Goal: Transaction & Acquisition: Purchase product/service

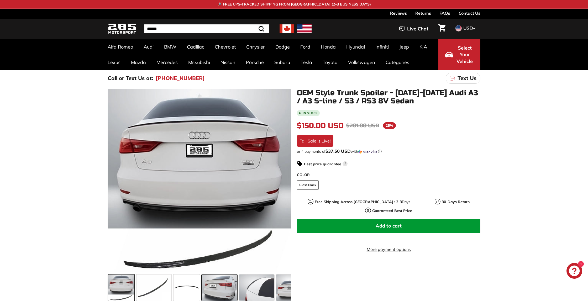
click at [223, 289] on span at bounding box center [219, 287] width 35 height 26
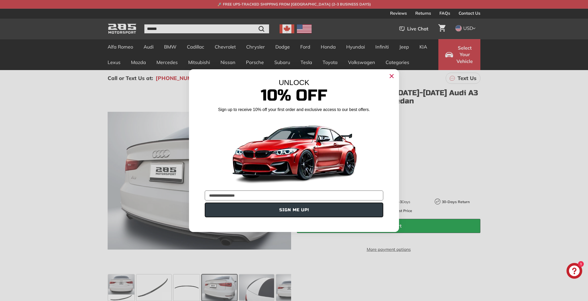
type input "**********"
click at [287, 210] on button "SIGN ME UP!" at bounding box center [294, 210] width 178 height 15
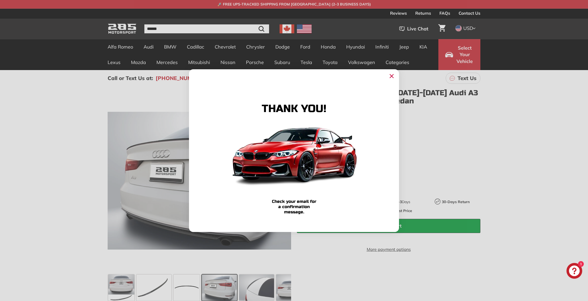
click at [391, 76] on icon "Close dialog" at bounding box center [391, 75] width 3 height 3
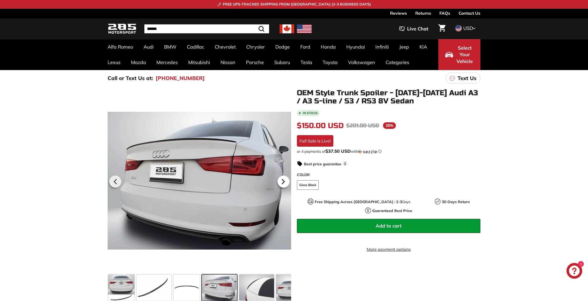
click at [285, 180] on icon at bounding box center [283, 182] width 12 height 12
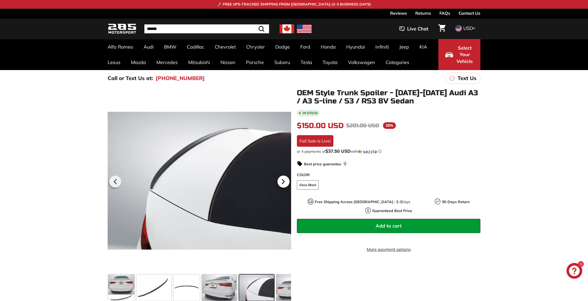
click at [285, 180] on icon at bounding box center [283, 182] width 12 height 12
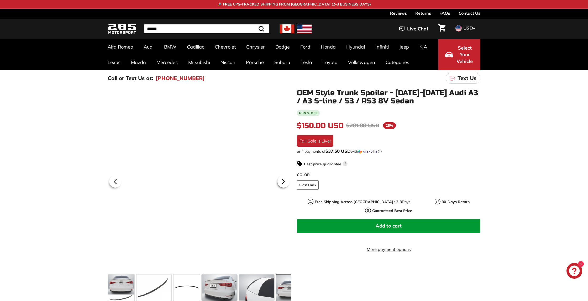
scroll to position [0, 41]
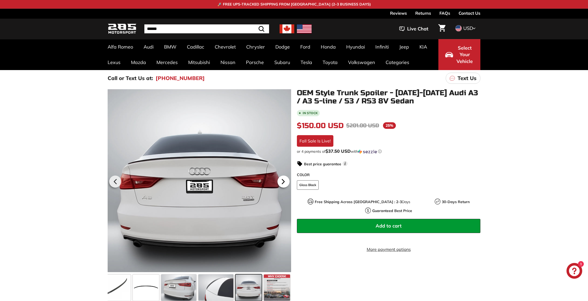
click at [285, 180] on icon at bounding box center [283, 182] width 12 height 12
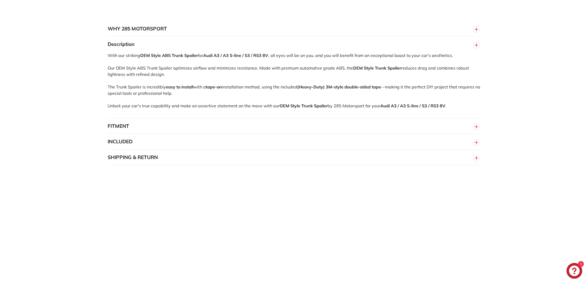
scroll to position [607, 0]
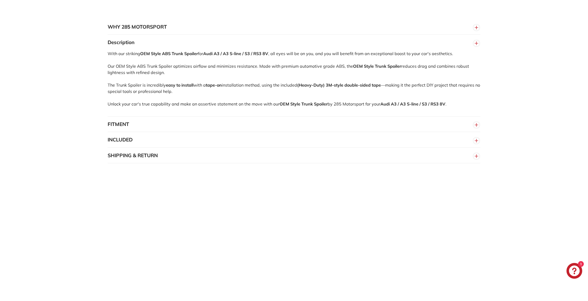
click at [432, 117] on button "FITMENT" at bounding box center [294, 125] width 373 height 16
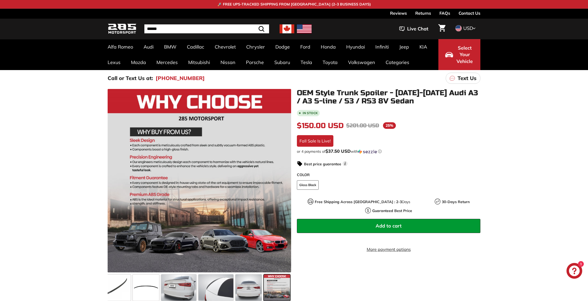
scroll to position [0, 0]
click at [170, 284] on span at bounding box center [178, 287] width 35 height 26
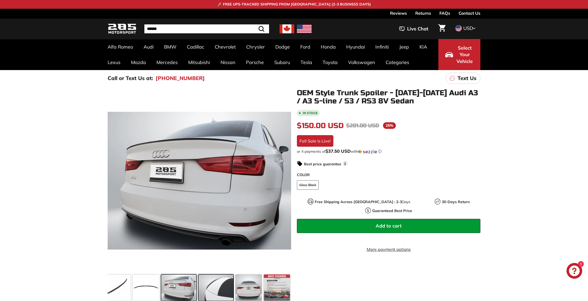
click at [220, 288] on span at bounding box center [215, 287] width 35 height 26
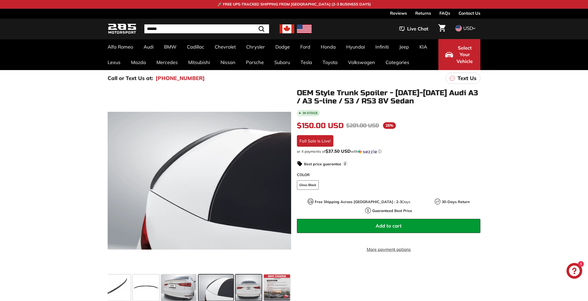
click at [244, 288] on span at bounding box center [248, 287] width 26 height 26
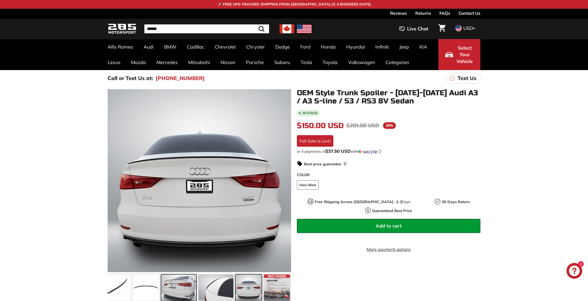
click at [186, 284] on span at bounding box center [178, 287] width 35 height 26
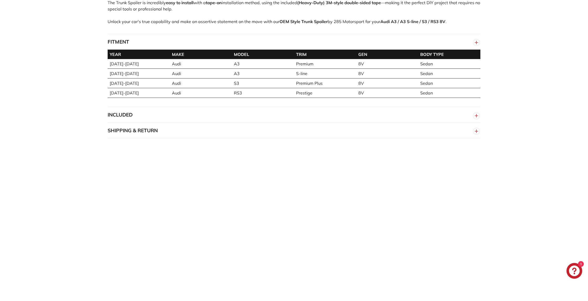
scroll to position [691, 0]
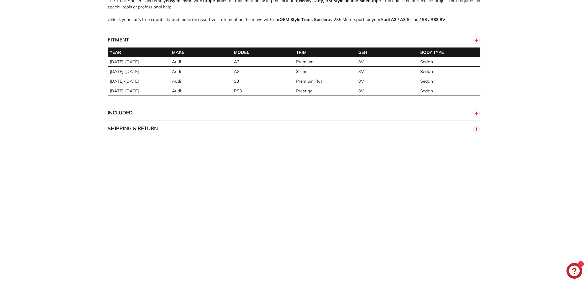
click at [464, 124] on button "SHIPPING & RETURN" at bounding box center [294, 129] width 373 height 16
